Goal: Task Accomplishment & Management: Use online tool/utility

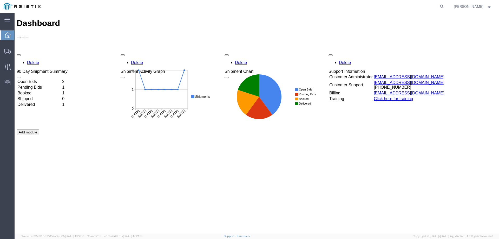
drag, startPoint x: 42, startPoint y: 47, endPoint x: 60, endPoint y: 54, distance: 19.2
click at [42, 79] on td "Open Bids" at bounding box center [39, 81] width 44 height 5
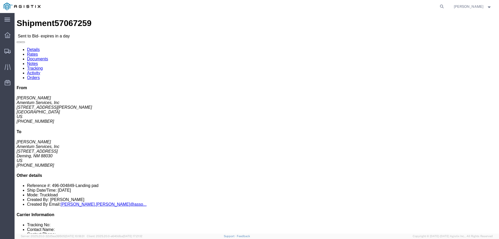
drag, startPoint x: 260, startPoint y: 51, endPoint x: 193, endPoint y: 40, distance: 68.1
click div "Shipment Detail Ship From Amentum Services, Inc ([PERSON_NAME]) [STREET_ADDRESS…"
copy div "Pickup & Delivery Dates [DATE] 07:00 - [DATE] 08:00"
click address "Amentum Services, Inc ([PERSON_NAME]) [STREET_ADDRESS][PERSON_NAME] [PHONE_NUMB…"
drag, startPoint x: 42, startPoint y: 65, endPoint x: 5, endPoint y: 41, distance: 43.5
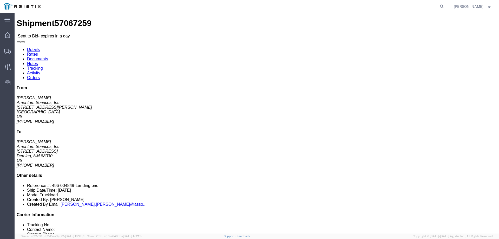
click div "Ship From Amentum Services, Inc ([PERSON_NAME]) [STREET_ADDRESS][PERSON_NAME] […"
copy div "Ship From Amentum Services, Inc ([PERSON_NAME]) [STREET_ADDRESS][PERSON_NAME]"
drag, startPoint x: 133, startPoint y: 66, endPoint x: 101, endPoint y: 43, distance: 39.8
click div "Ship To Amentum Services, Inc ([PERSON_NAME]) [STREET_ADDRESS] [PHONE_NUMBER] […"
copy div "Ship To Amentum Services, Inc ([PERSON_NAME]) [STREET_ADDRESS]"
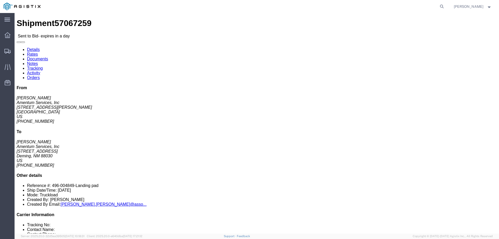
click div "Ship From Amentum Services, Inc ([PERSON_NAME]) [STREET_ADDRESS][PERSON_NAME] […"
click button "button"
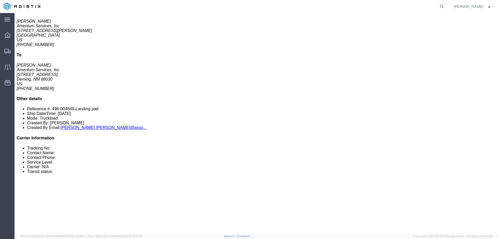
scroll to position [78, 0]
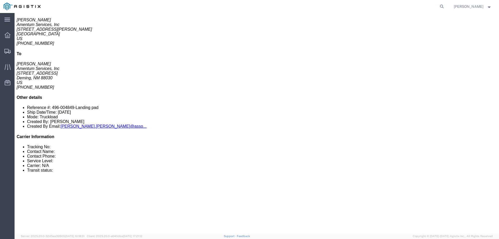
click h3 "16x16-platform sn:wst00267"
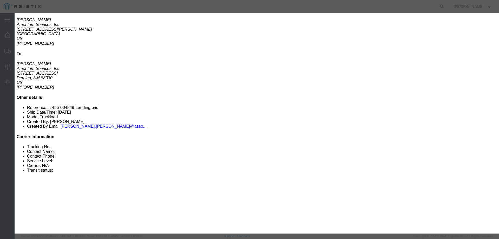
click icon "button"
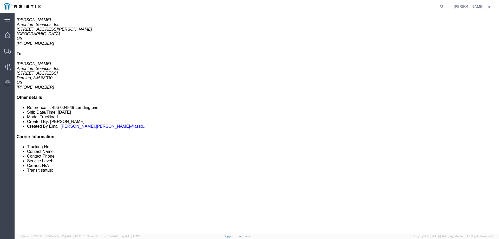
drag, startPoint x: 83, startPoint y: 120, endPoint x: 11, endPoint y: 111, distance: 72.5
click div "Total weight: 600.00 LBS Dimensions: L 16.50 x W 8.50 x H 4.00 IN Devices: 16x1…"
copy div "Total weight: 600.00 LBS Dimensions: L 16.50 x W 8.50 x H 4.00 IN"
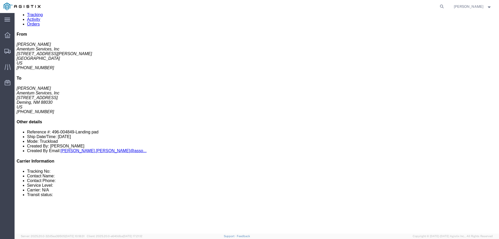
scroll to position [0, 0]
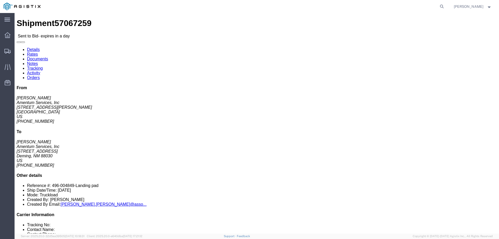
click link "Notes"
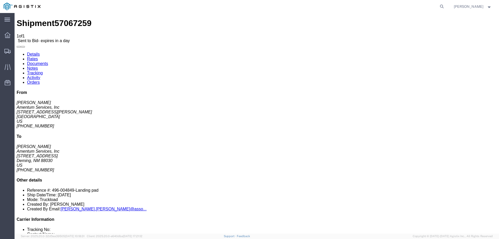
drag, startPoint x: 205, startPoint y: 73, endPoint x: 155, endPoint y: 71, distance: 49.9
copy tr "Public flatbed with ramps required"
click at [48, 61] on link "Documents" at bounding box center [37, 63] width 21 height 4
click at [38, 57] on link "Rates" at bounding box center [32, 59] width 11 height 4
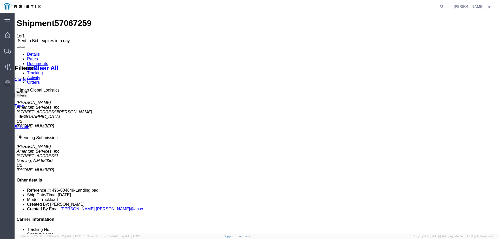
click at [32, 52] on link "Details" at bounding box center [33, 54] width 13 height 4
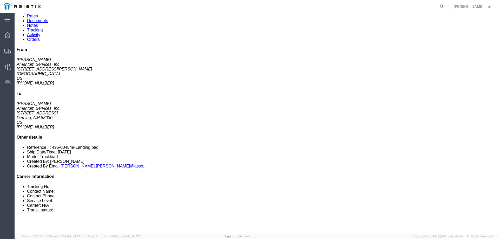
scroll to position [42, 0]
click at [9, 37] on icon at bounding box center [8, 35] width 6 height 6
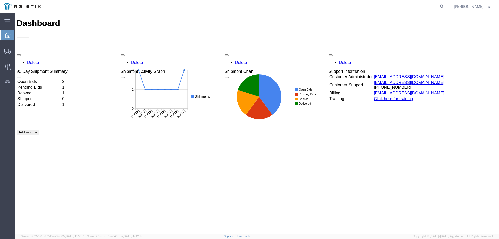
click at [37, 79] on td "Open Bids" at bounding box center [39, 81] width 44 height 5
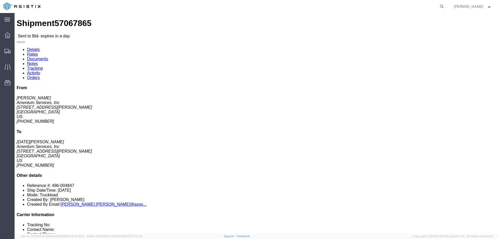
click address "Amentum Services, Inc ([PERSON_NAME]) [STREET_ADDRESS][PERSON_NAME] [PHONE_NUMB…"
drag, startPoint x: 261, startPoint y: 52, endPoint x: 196, endPoint y: 41, distance: 66.7
click div "Pickup & Delivery Dates [DATE] 07:00 - [DATE] 08:00 Edit Date and Time Pickup D…"
click address "Amentum Services, Inc ([DATE][PERSON_NAME]) [STREET_ADDRESS][PERSON_NAME] [PHON…"
drag, startPoint x: 264, startPoint y: 51, endPoint x: 196, endPoint y: 41, distance: 68.7
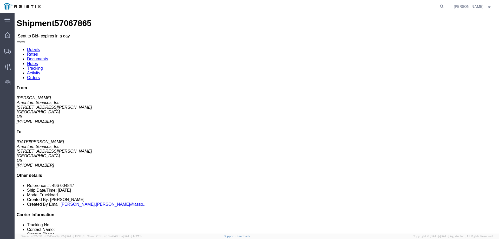
click div "Pickup & Delivery Dates [DATE] 07:00 - [DATE] 08:00 Edit Date and Time Pickup D…"
copy div "Pickup & Delivery Dates [DATE] 07:00 - [DATE] 08:00"
drag, startPoint x: 48, startPoint y: 66, endPoint x: 5, endPoint y: 42, distance: 48.7
click div "Ship From Amentum Services, Inc ([PERSON_NAME]) [STREET_ADDRESS][PERSON_NAME] […"
copy div "Ship From Amentum Services, Inc ([PERSON_NAME]) [STREET_ADDRESS][PERSON_NAME]"
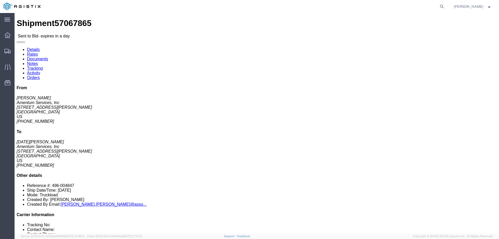
drag, startPoint x: 135, startPoint y: 60, endPoint x: 99, endPoint y: 42, distance: 40.2
click div "Ship To Amentum Services, Inc ([DATE][PERSON_NAME]) [STREET_ADDRESS][PERSON_NAM…"
copy div "Ship To Amentum Services, Inc ([DATE][PERSON_NAME]) [STREET_ADDRESS][PERSON_NAM…"
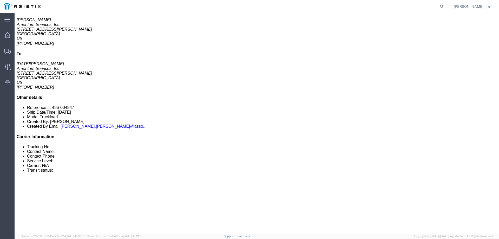
click button "button"
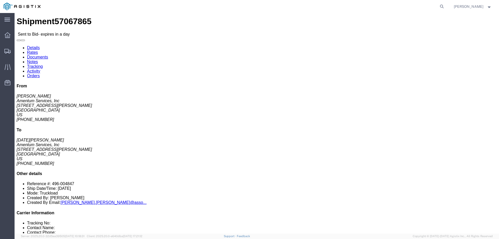
scroll to position [0, 0]
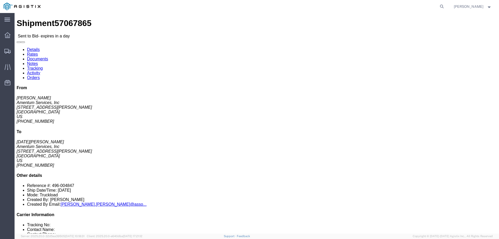
drag, startPoint x: 66, startPoint y: 131, endPoint x: 47, endPoint y: 130, distance: 19.2
click b "Flat Bed (53 Feet)"
copy b "Flat Bed (53 Feet)"
click div "Leg 1 - Truckload Vehicle 1: Flat Bed (53 Feet) Number of trucks: 1"
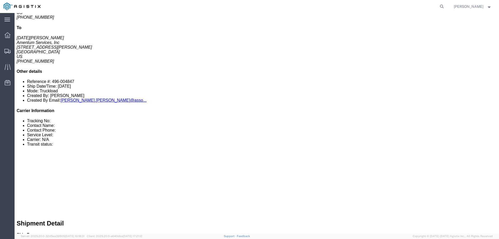
drag, startPoint x: 79, startPoint y: 95, endPoint x: 11, endPoint y: 86, distance: 68.8
click div "Total weight: 3750.00 LBS Dimensions: L 9.50 x W 5.00 x H 6.00 IN Devices: TUG …"
copy div "Total weight: 3750.00 LBS Dimensions: L 9.50 x W 5.00 x H 6.00 IN"
click div "1 Your Packaging Total weight: 3750.00 LBS Dimensions: L 9.50 x W 5.00 x H 6.00…"
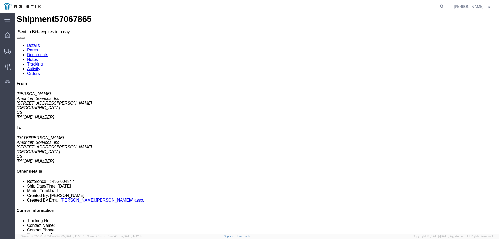
scroll to position [0, 0]
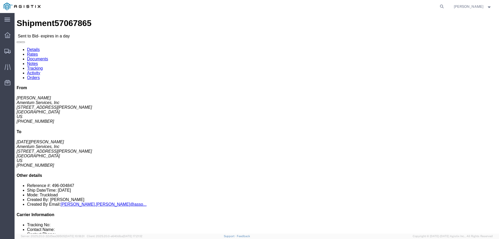
click link "Documents"
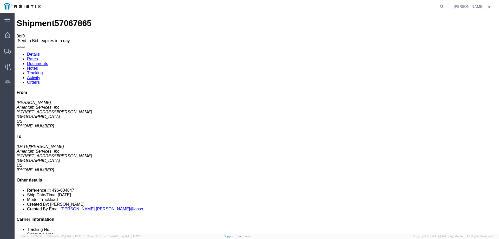
click at [38, 66] on link "Notes" at bounding box center [32, 68] width 11 height 4
drag, startPoint x: 206, startPoint y: 73, endPoint x: 157, endPoint y: 71, distance: 49.1
click at [32, 52] on link "Details" at bounding box center [33, 54] width 13 height 4
click button "button"
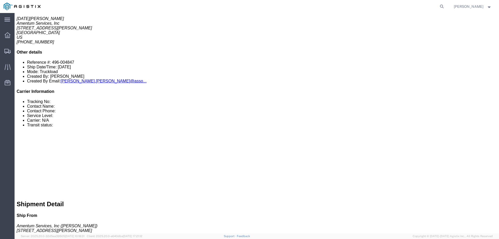
scroll to position [130, 0]
